Goal: Information Seeking & Learning: Learn about a topic

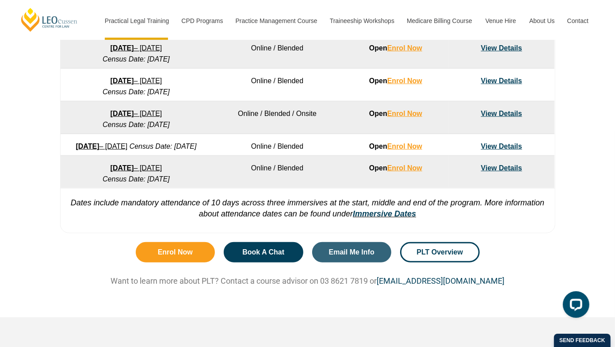
scroll to position [658, 0]
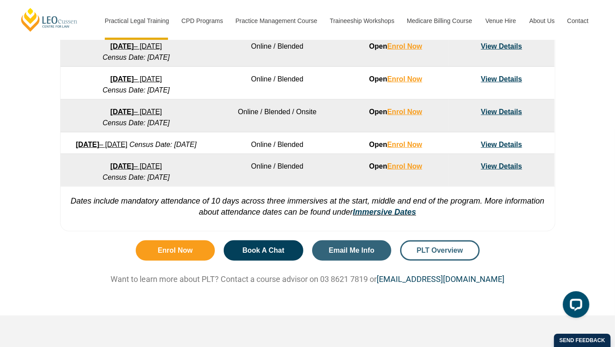
click at [427, 254] on span "PLT Overview" at bounding box center [440, 250] width 46 height 7
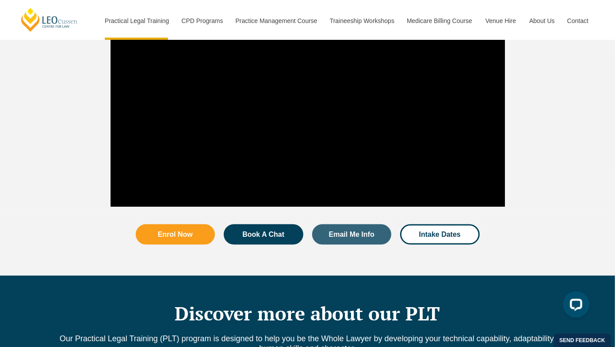
scroll to position [897, 0]
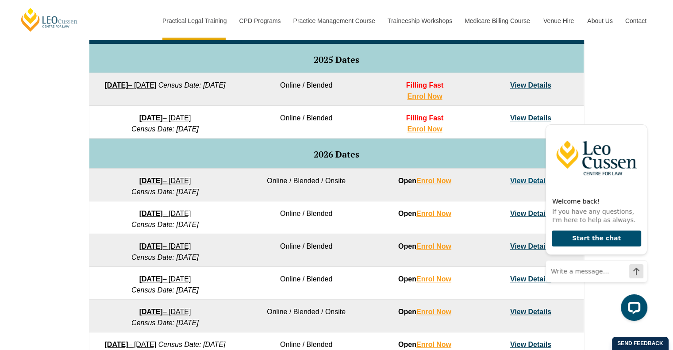
scroll to position [458, 0]
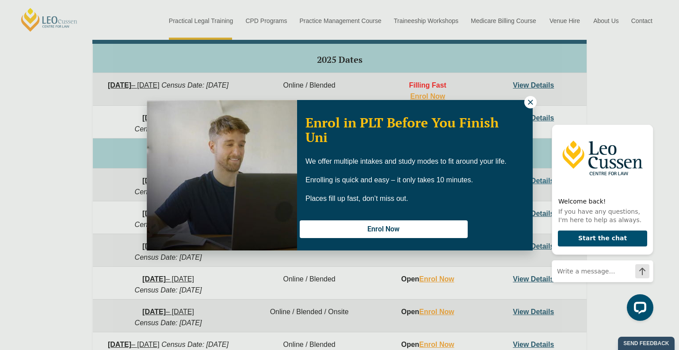
click at [529, 101] on icon at bounding box center [531, 102] width 8 height 8
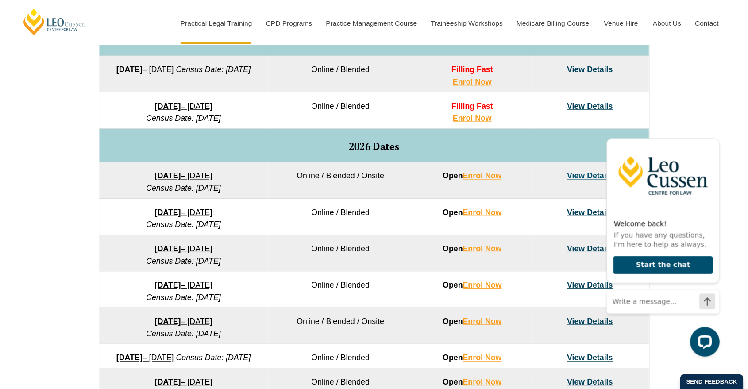
scroll to position [492, 0]
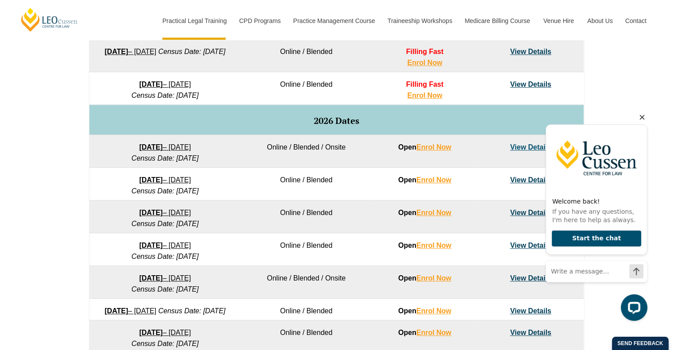
click at [615, 117] on icon "Hide greeting" at bounding box center [642, 117] width 5 height 5
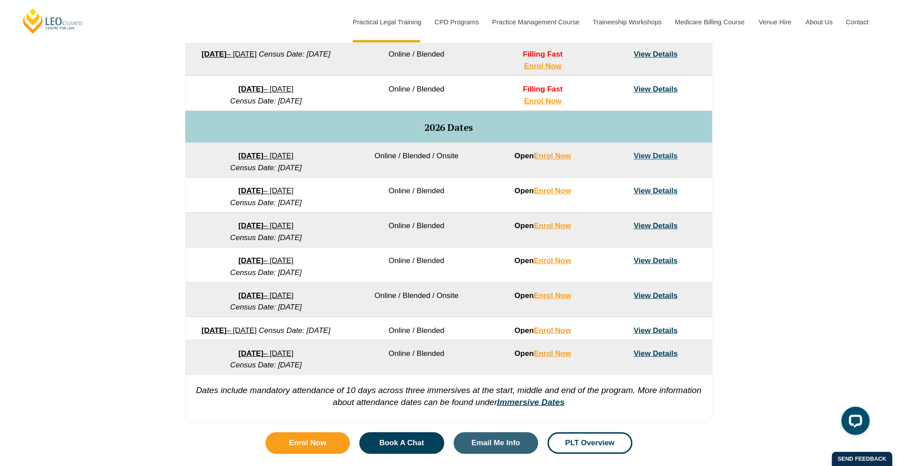
scroll to position [492, 0]
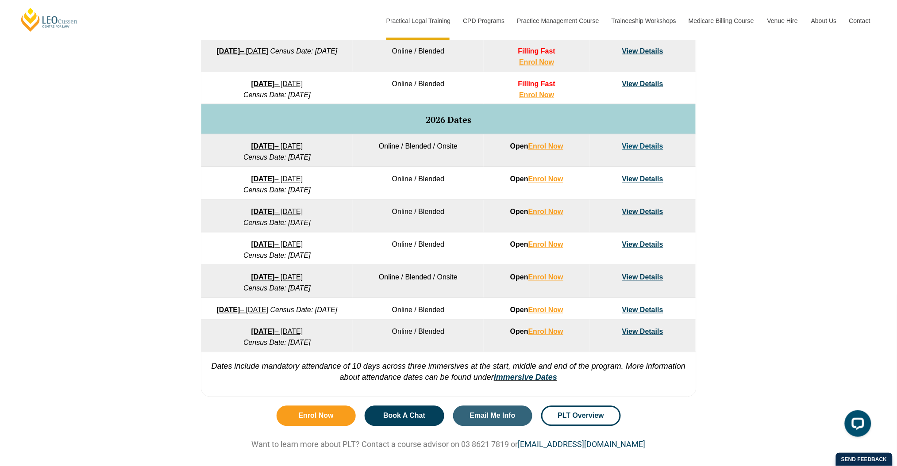
drag, startPoint x: 276, startPoint y: 0, endPoint x: 167, endPoint y: 333, distance: 350.0
click at [167, 333] on div "VIC ACT WA QLD SA" at bounding box center [448, 139] width 897 height 524
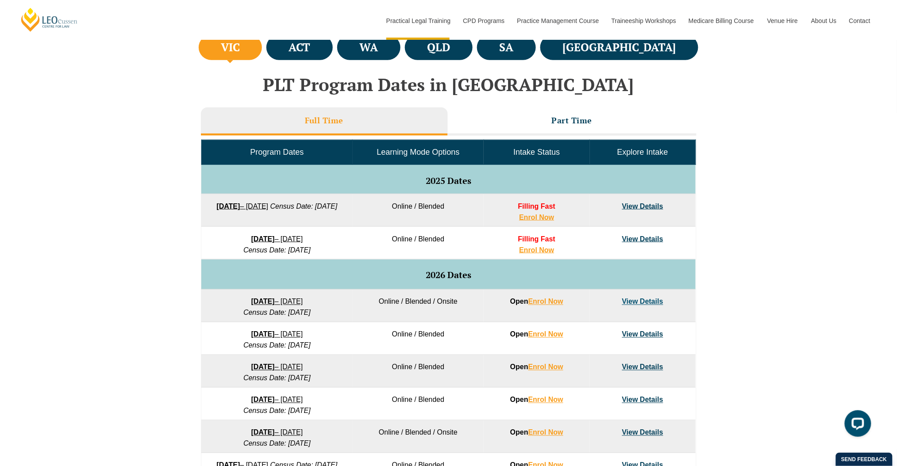
scroll to position [318, 0]
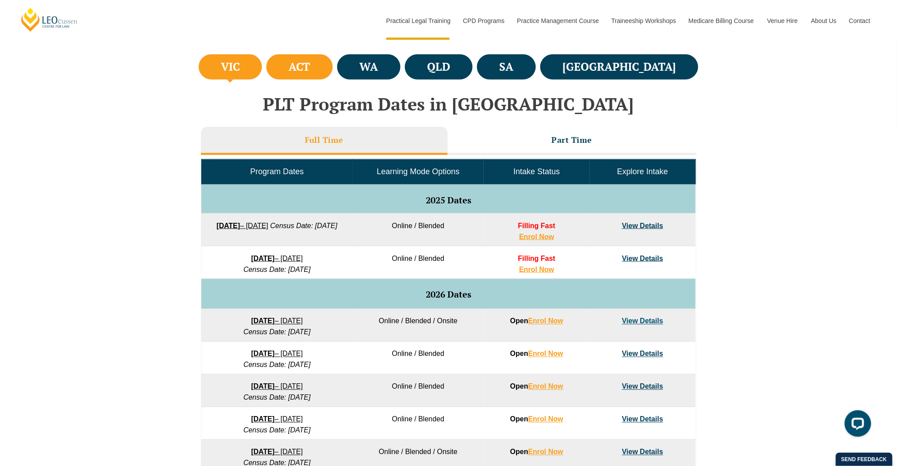
click at [311, 69] on h4 "ACT" at bounding box center [300, 67] width 22 height 15
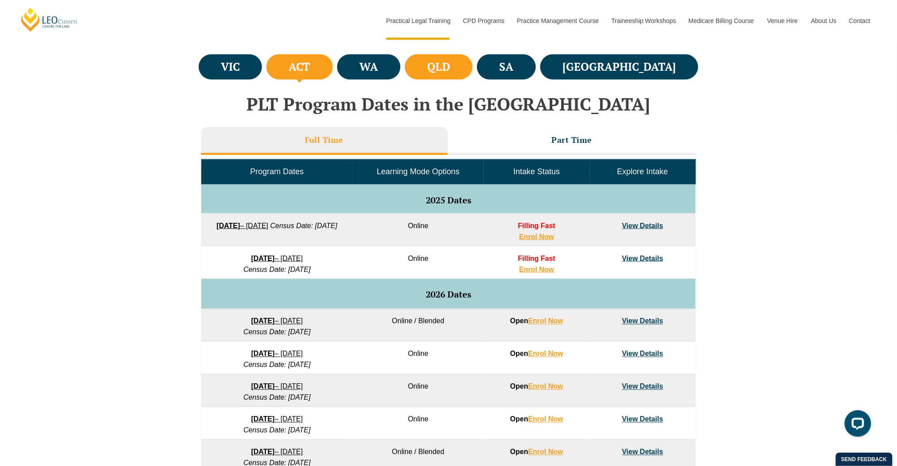
click at [450, 71] on h4 "QLD" at bounding box center [438, 67] width 23 height 15
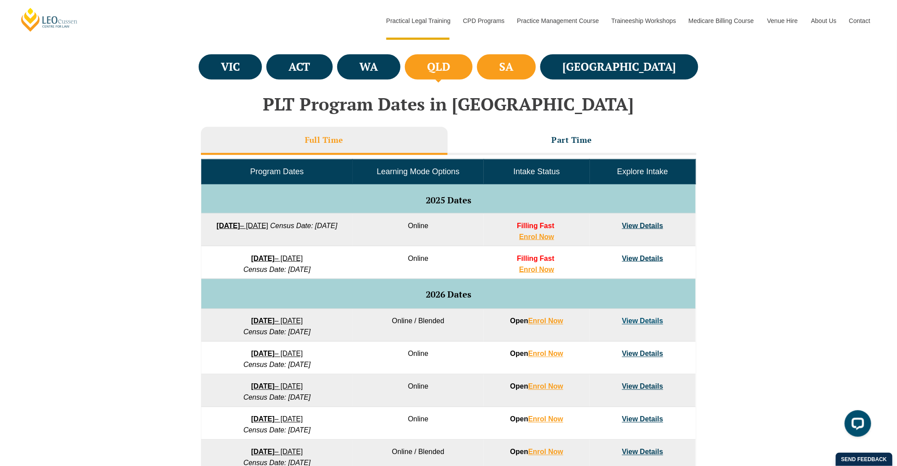
click at [513, 68] on h4 "SA" at bounding box center [506, 67] width 14 height 15
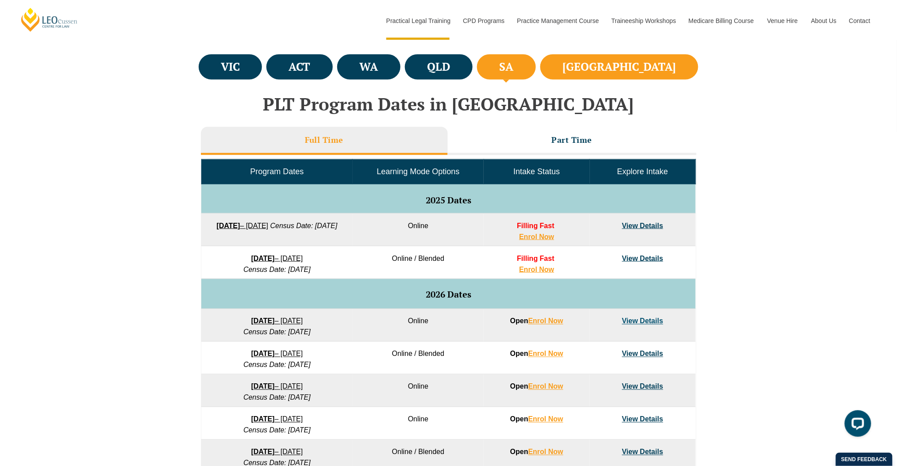
click at [615, 57] on li "[GEOGRAPHIC_DATA]" at bounding box center [619, 66] width 158 height 25
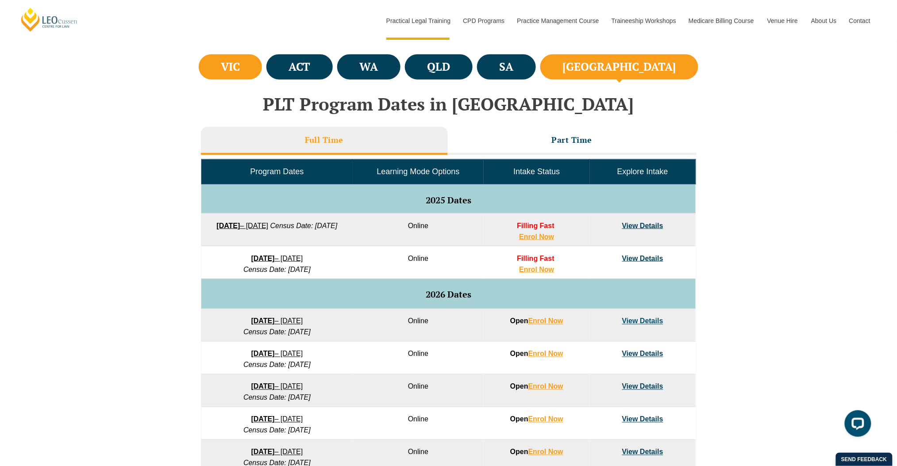
click at [240, 70] on h4 "VIC" at bounding box center [230, 67] width 19 height 15
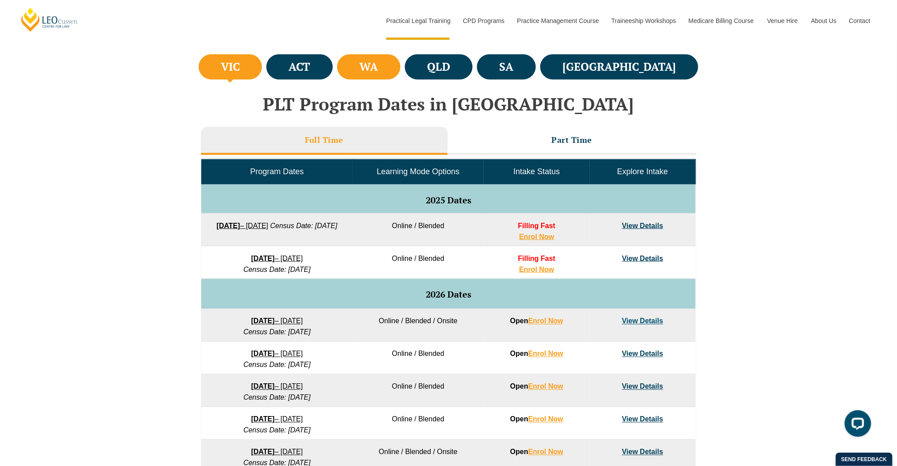
click at [400, 65] on li "WA" at bounding box center [368, 66] width 63 height 25
click at [251, 69] on li "VIC" at bounding box center [231, 66] width 64 height 25
click at [395, 60] on li "WA" at bounding box center [368, 66] width 63 height 25
click at [262, 64] on li "VIC" at bounding box center [231, 66] width 64 height 25
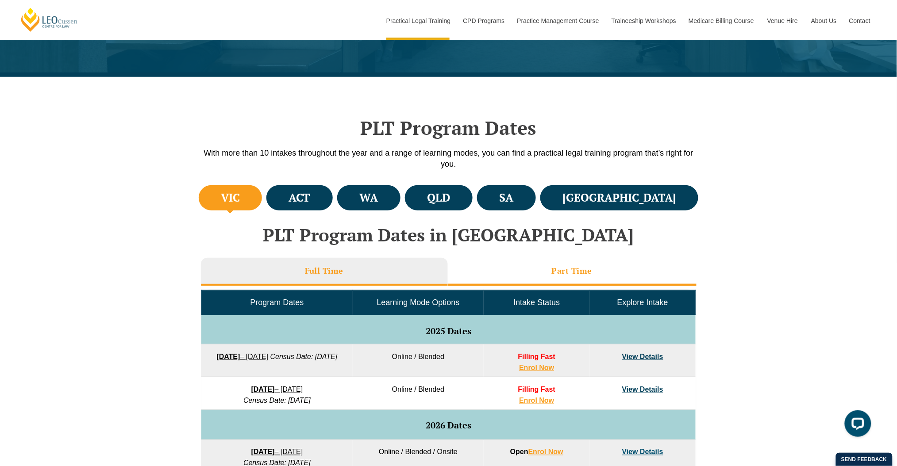
scroll to position [0, 0]
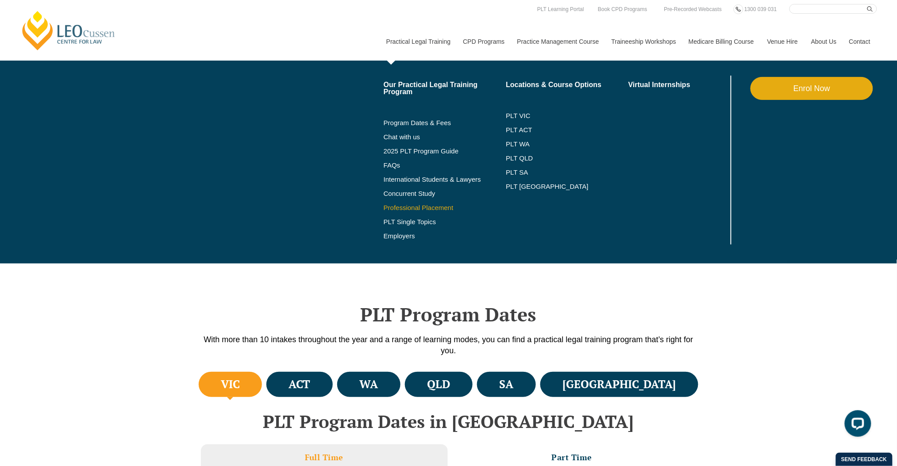
click at [421, 204] on link "Professional Placement" at bounding box center [445, 207] width 123 height 7
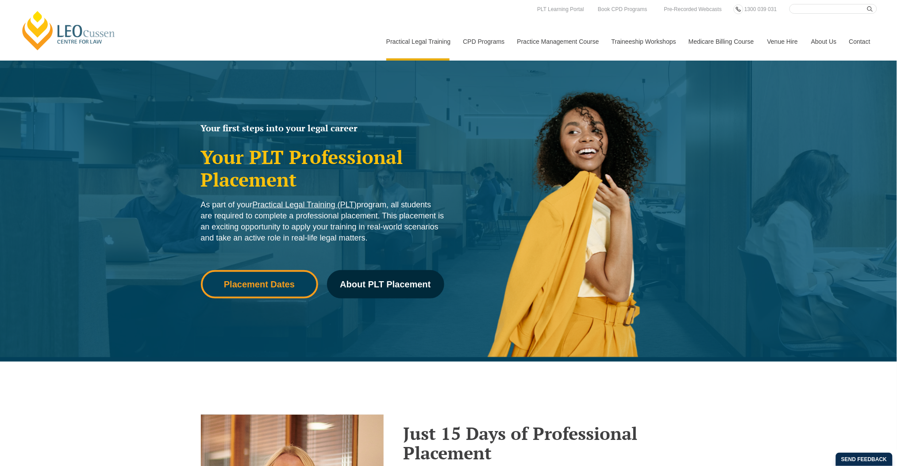
click at [255, 290] on link "Placement Dates" at bounding box center [259, 284] width 117 height 28
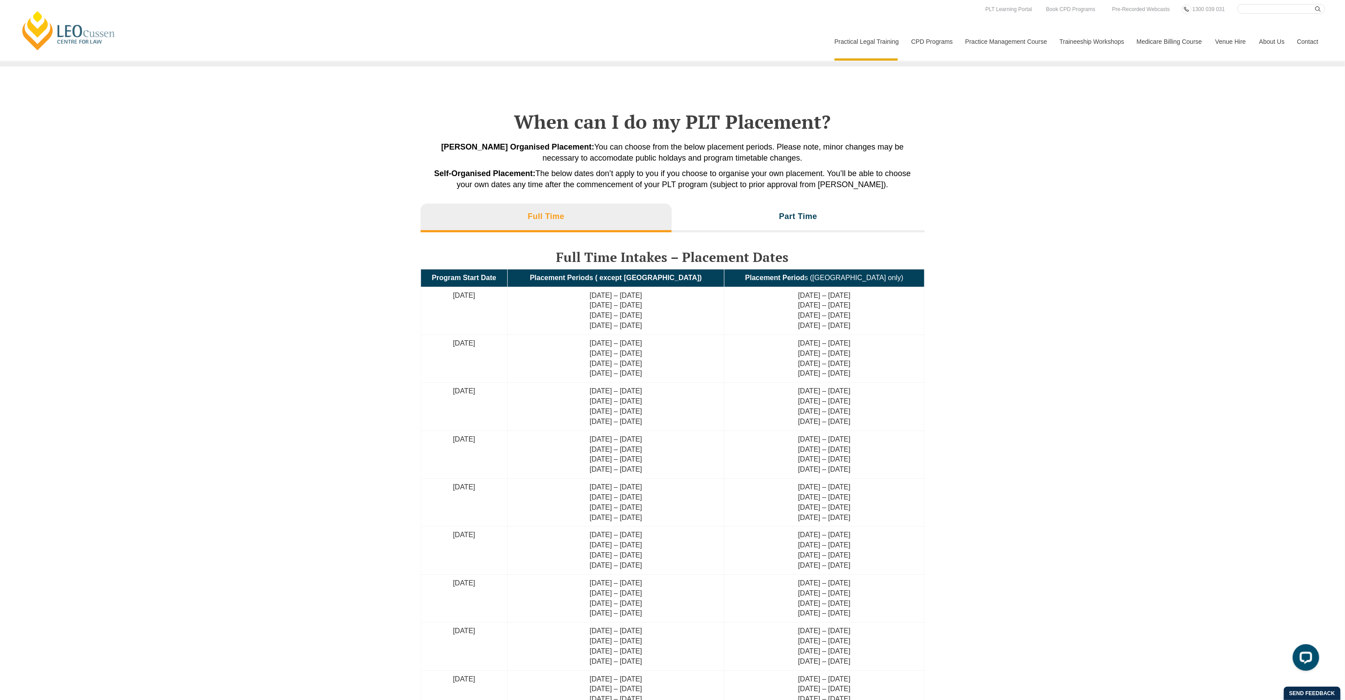
scroll to position [1836, 0]
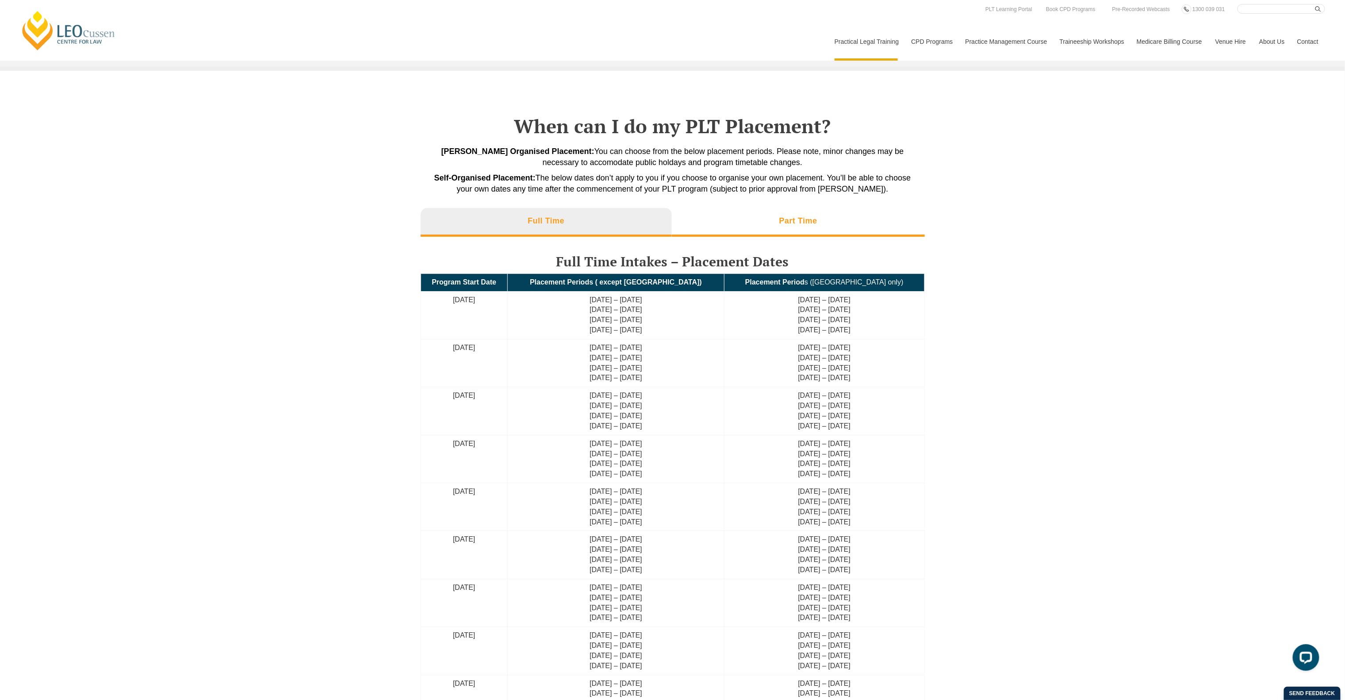
click at [822, 208] on li "Part Time" at bounding box center [798, 222] width 253 height 28
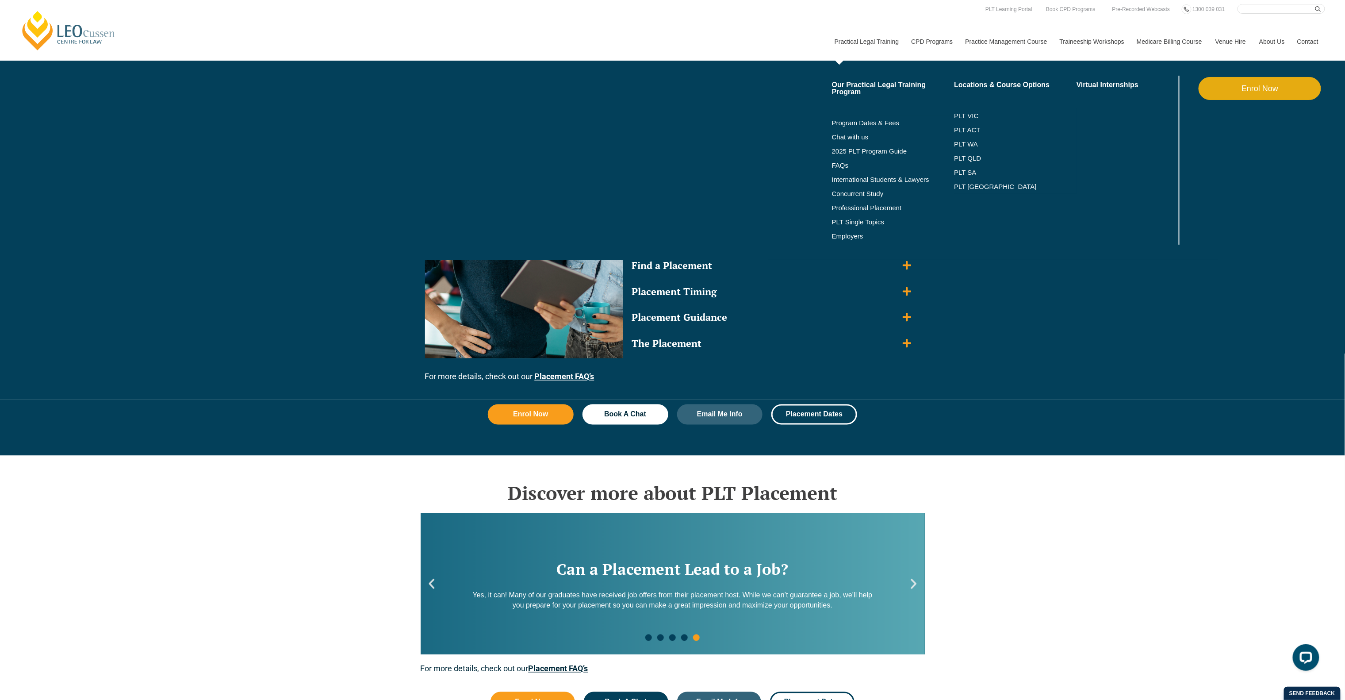
scroll to position [756, 0]
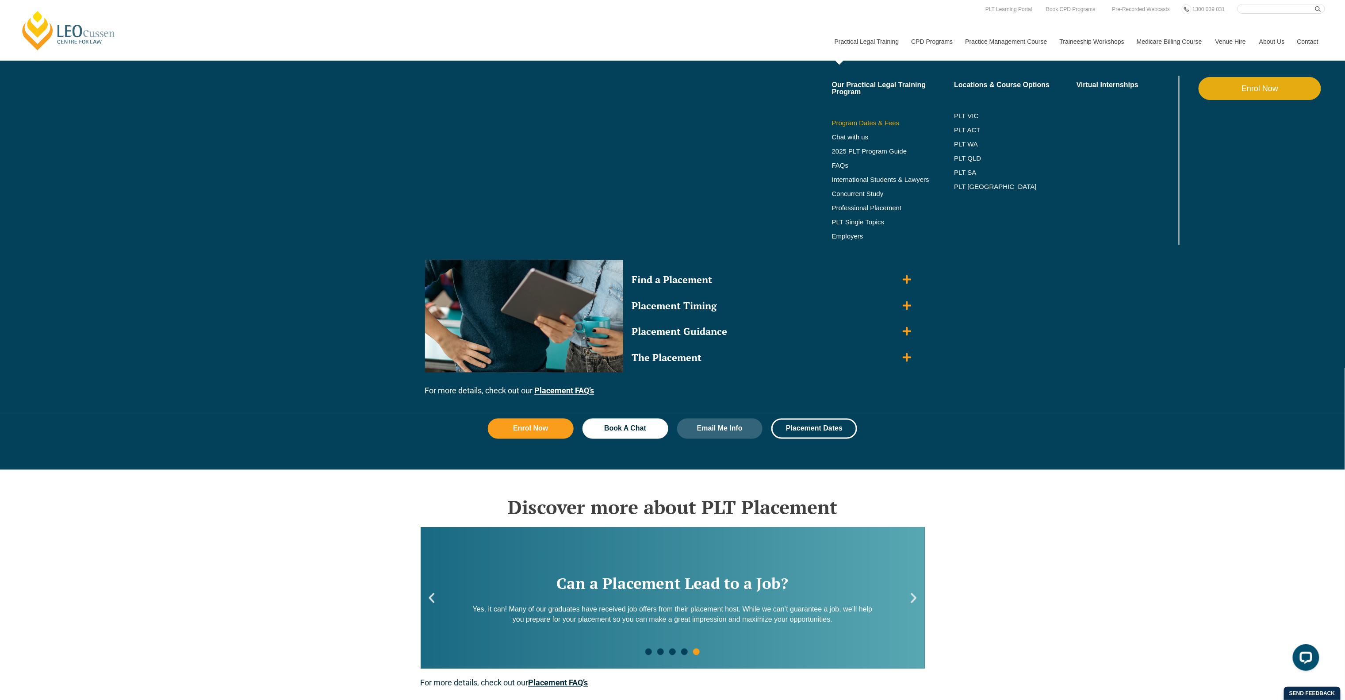
click at [857, 123] on link "Program Dates & Fees" at bounding box center [893, 122] width 123 height 7
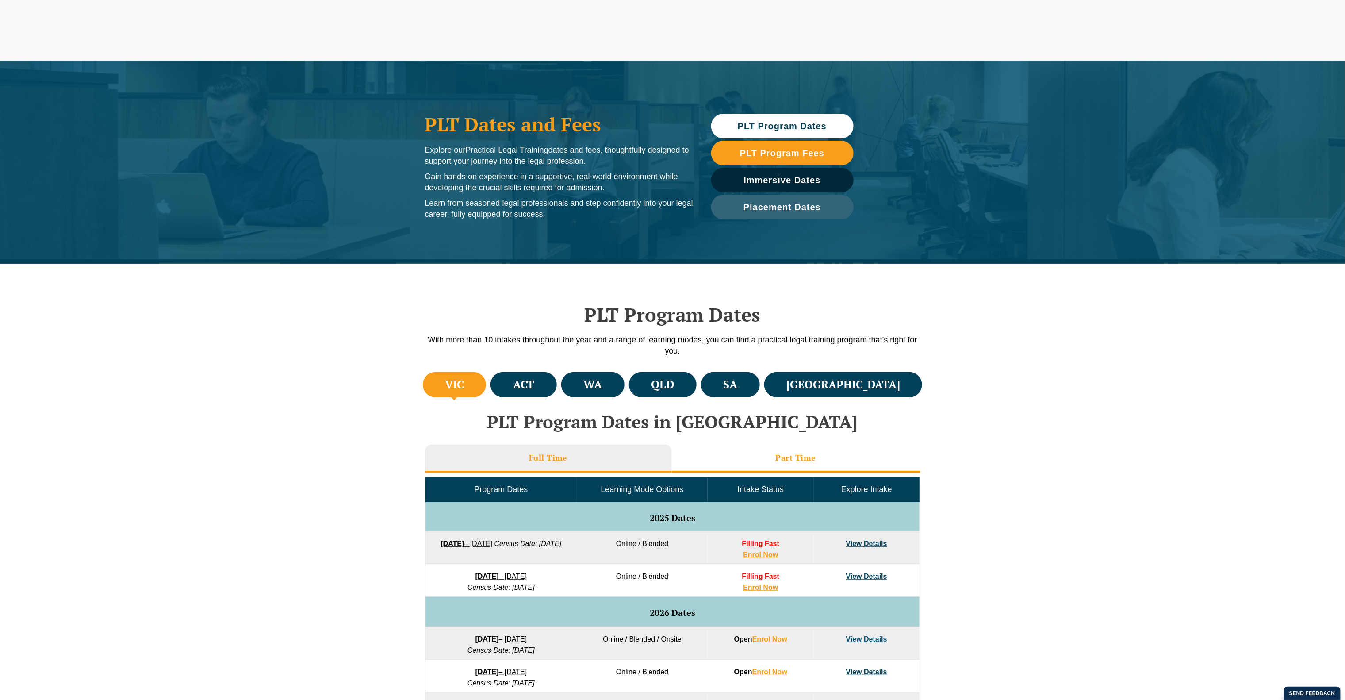
click at [816, 449] on li "Part Time" at bounding box center [796, 459] width 249 height 28
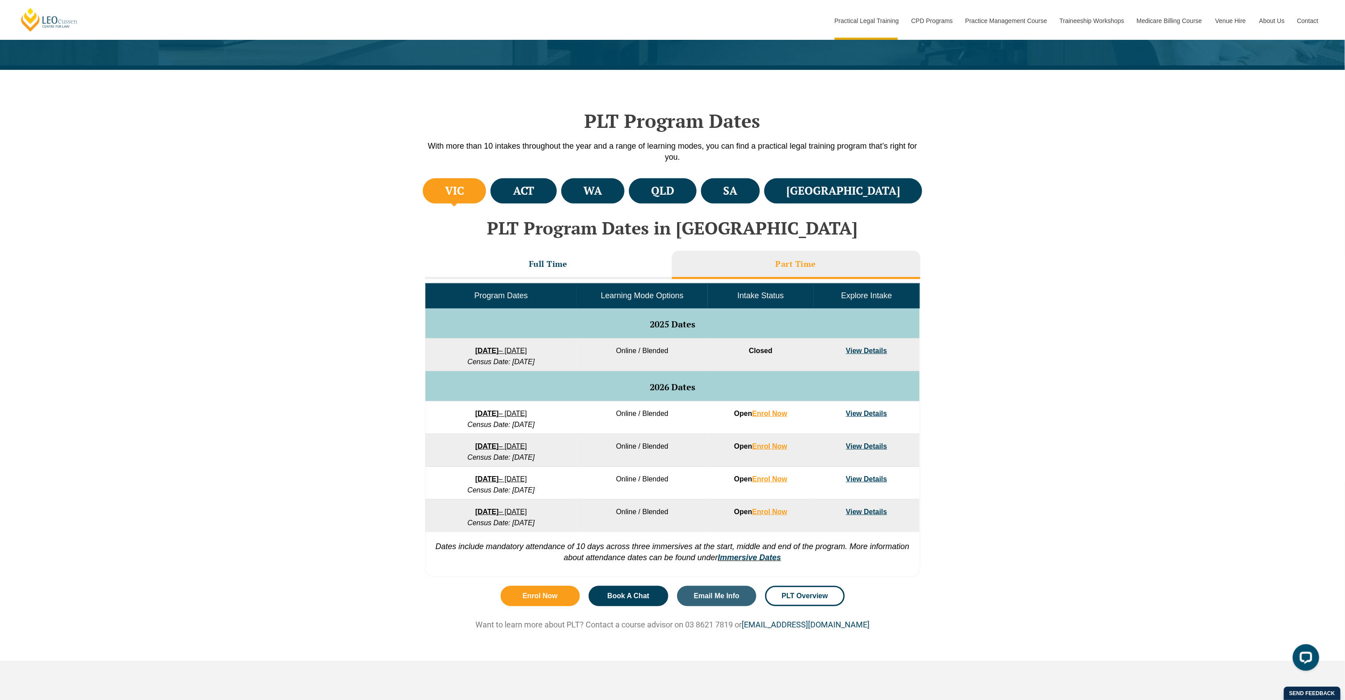
scroll to position [195, 0]
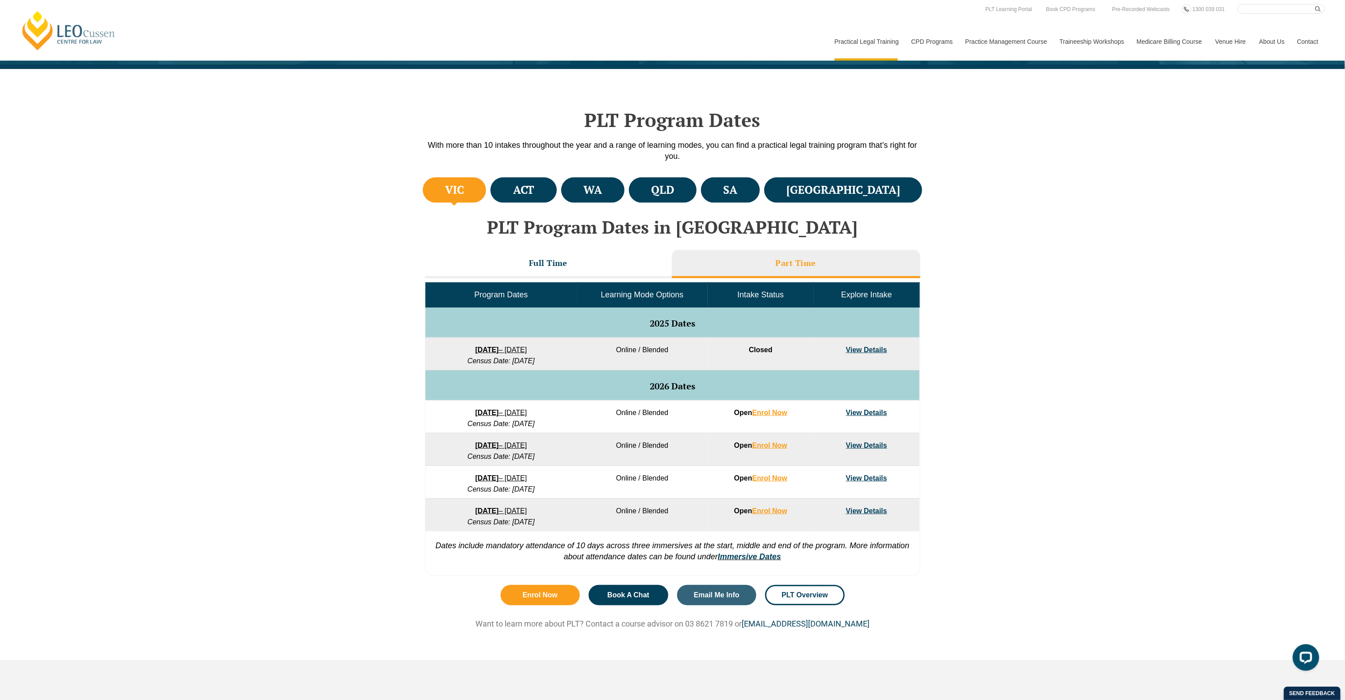
click at [734, 264] on li "Part Time" at bounding box center [796, 264] width 249 height 28
click at [573, 262] on li "Full Time" at bounding box center [548, 264] width 247 height 28
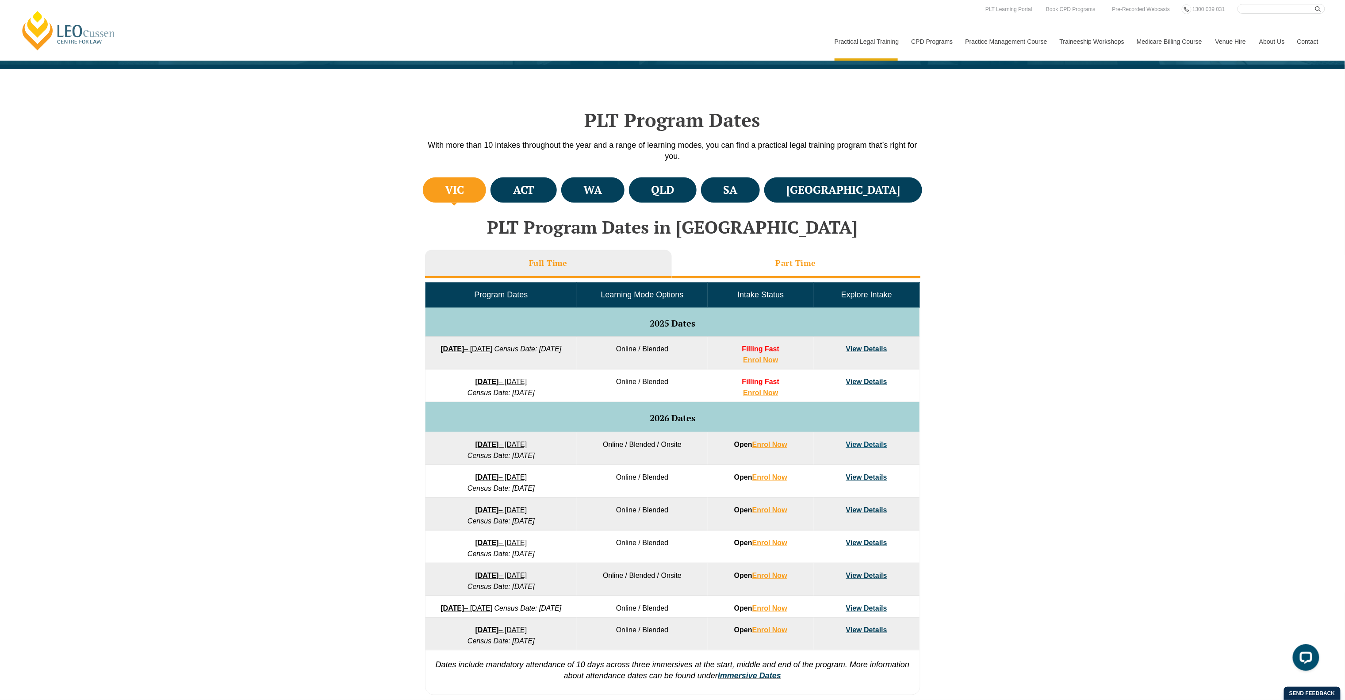
click at [778, 250] on li "Part Time" at bounding box center [796, 264] width 249 height 28
